Goal: Task Accomplishment & Management: Use online tool/utility

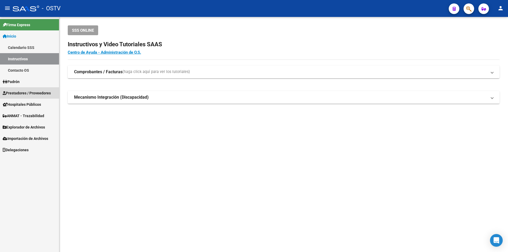
click at [34, 92] on span "Prestadores / Proveedores" at bounding box center [27, 93] width 48 height 6
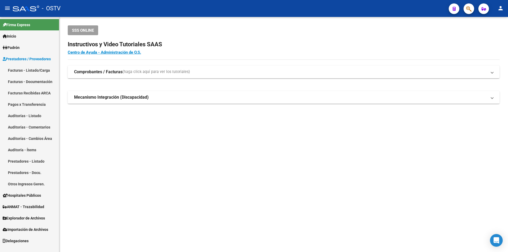
click at [41, 70] on link "Facturas - Listado/Carga" at bounding box center [29, 70] width 59 height 11
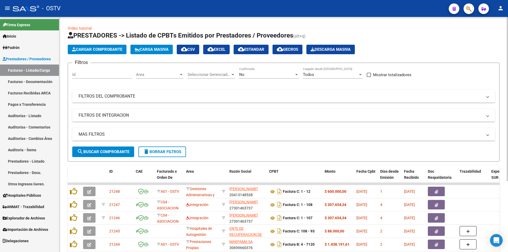
click at [248, 78] on div "No Confirmado" at bounding box center [269, 72] width 60 height 11
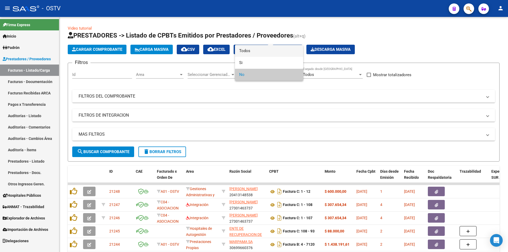
click at [248, 52] on span "Todos" at bounding box center [269, 51] width 60 height 12
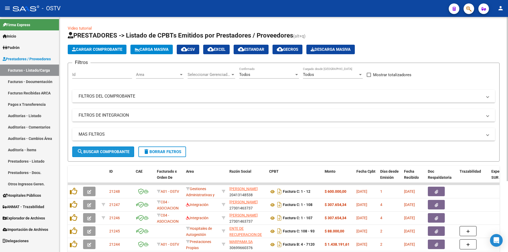
click at [100, 152] on span "search Buscar Comprobante" at bounding box center [103, 151] width 52 height 5
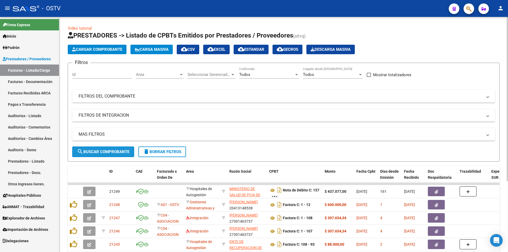
drag, startPoint x: 93, startPoint y: 152, endPoint x: 172, endPoint y: 124, distance: 83.2
click at [94, 152] on span "search Buscar Comprobante" at bounding box center [103, 151] width 52 height 5
click at [103, 150] on span "search Buscar Comprobante" at bounding box center [103, 151] width 52 height 5
click at [111, 149] on button "search Buscar Comprobante" at bounding box center [103, 152] width 62 height 11
click at [106, 153] on span "search Buscar Comprobante" at bounding box center [103, 151] width 52 height 5
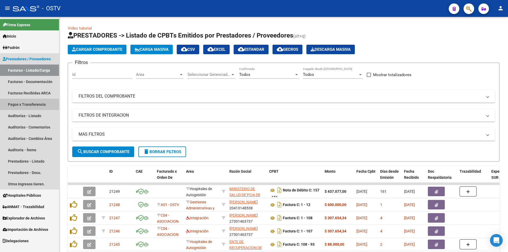
click at [35, 104] on link "Pagos x Transferencia" at bounding box center [29, 104] width 59 height 11
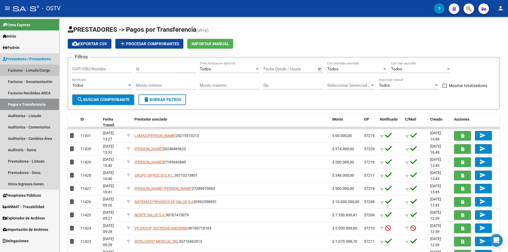
click at [19, 70] on link "Facturas - Listado/Carga" at bounding box center [29, 70] width 59 height 11
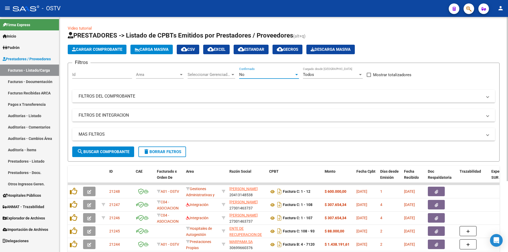
click at [262, 75] on div "No" at bounding box center [266, 74] width 55 height 5
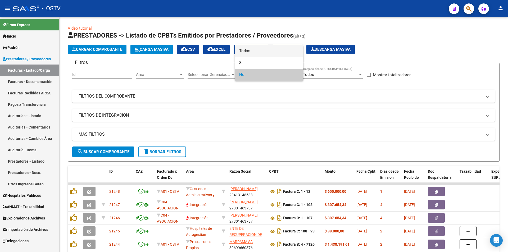
click at [261, 50] on span "Todos" at bounding box center [269, 51] width 60 height 12
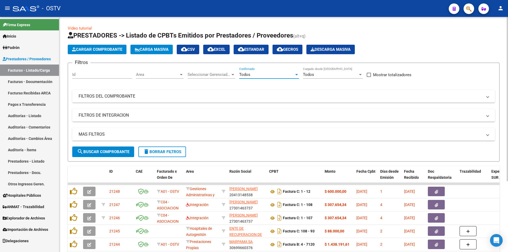
click at [104, 150] on span "search Buscar Comprobante" at bounding box center [103, 151] width 52 height 5
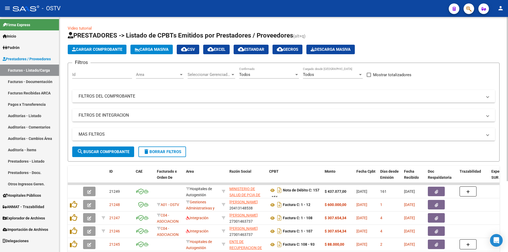
click at [104, 154] on button "search Buscar Comprobante" at bounding box center [103, 152] width 62 height 11
click at [108, 148] on button "search Buscar Comprobante" at bounding box center [103, 152] width 62 height 11
